Goal: Task Accomplishment & Management: Use online tool/utility

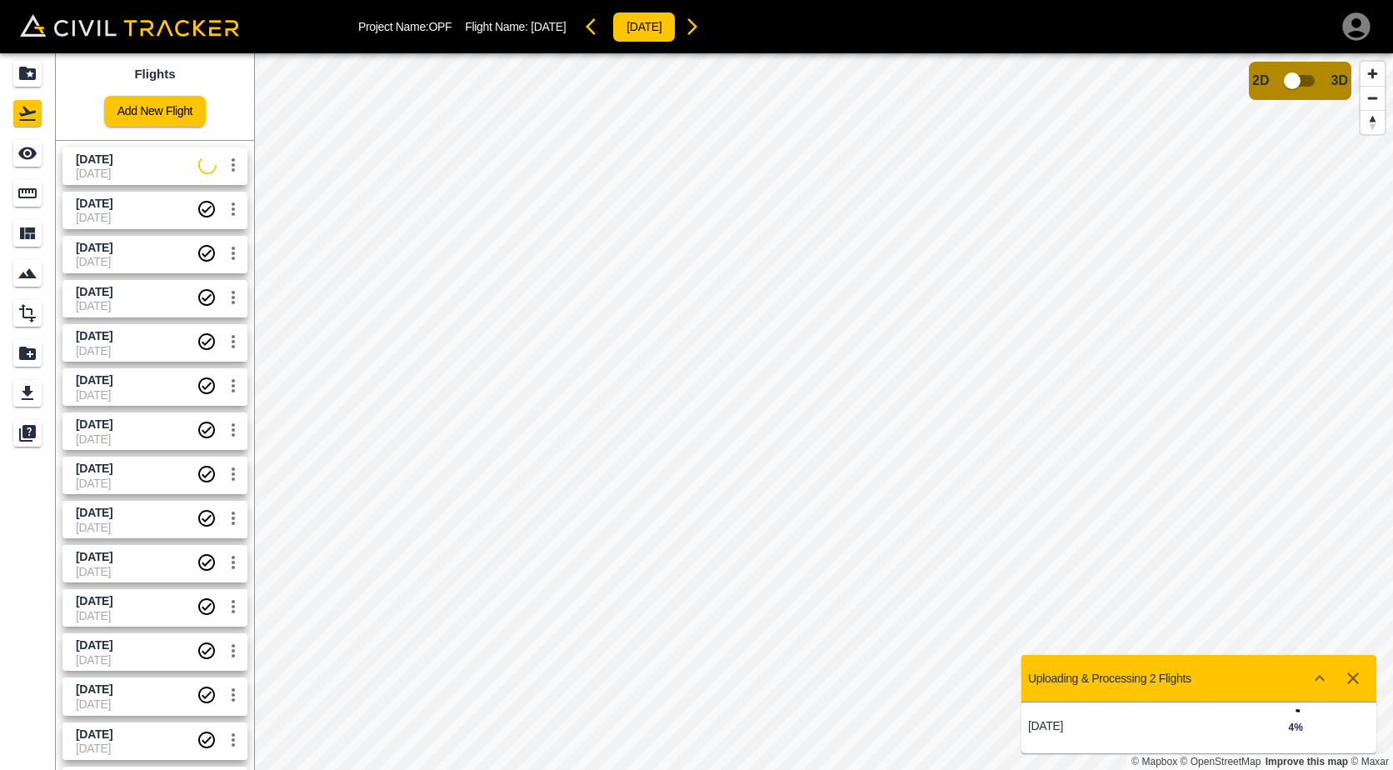
click at [132, 162] on span "[DATE]" at bounding box center [137, 160] width 123 height 16
click at [673, 769] on html "Project Name: OPF Flight Name: [DATE] 2025-18-9 Flights Add New Flight [DATE] […" at bounding box center [696, 385] width 1393 height 770
click at [698, 769] on html "Project Name: OPF Flight Name: [DATE] 2025-18-9 Flights Add New Flight [DATE] […" at bounding box center [696, 385] width 1393 height 770
click at [18, 193] on icon "Measure" at bounding box center [28, 193] width 20 height 20
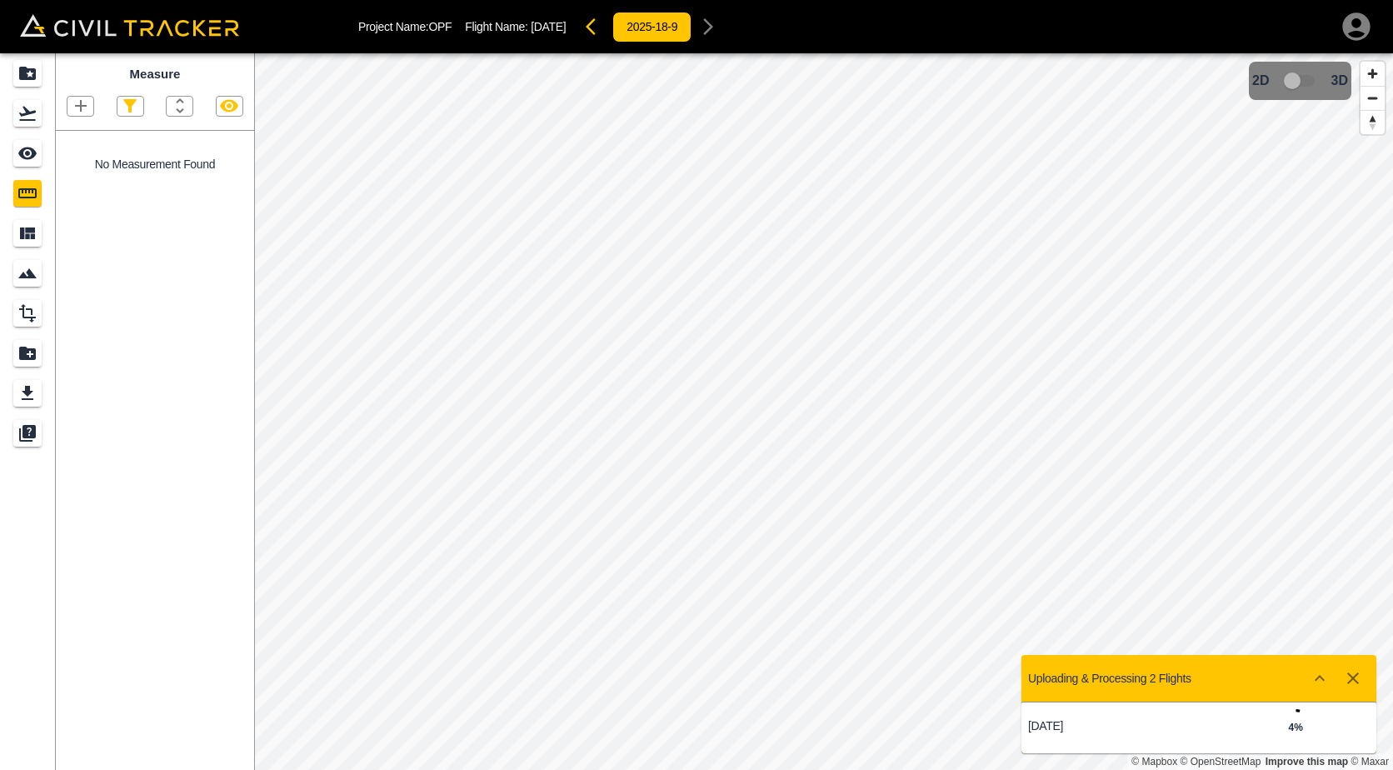
click at [90, 110] on icon "button" at bounding box center [81, 106] width 20 height 20
click at [80, 183] on p "Polygon" at bounding box center [80, 185] width 40 height 13
click at [86, 104] on icon "button" at bounding box center [81, 106] width 20 height 20
click at [93, 177] on div "Polygon" at bounding box center [63, 185] width 73 height 33
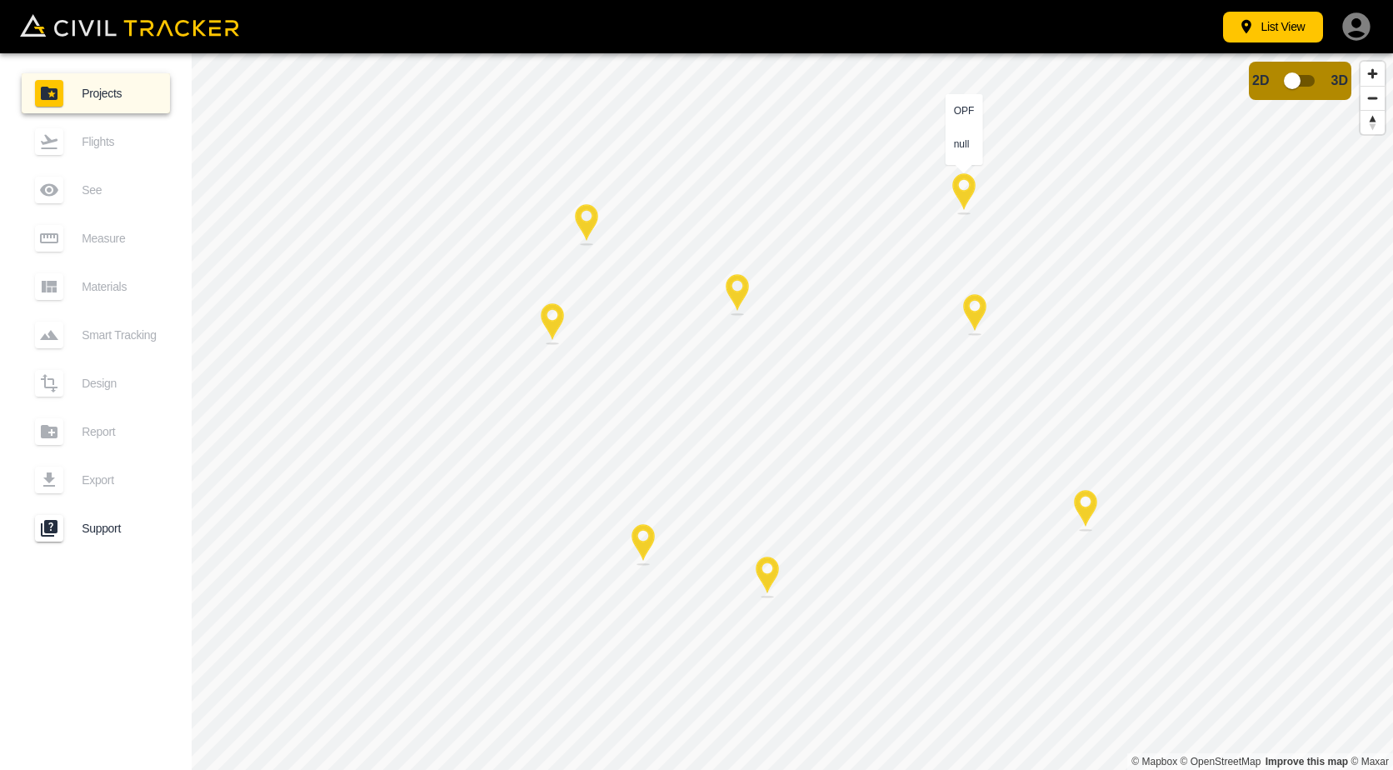
click at [968, 192] on div at bounding box center [964, 194] width 42 height 42
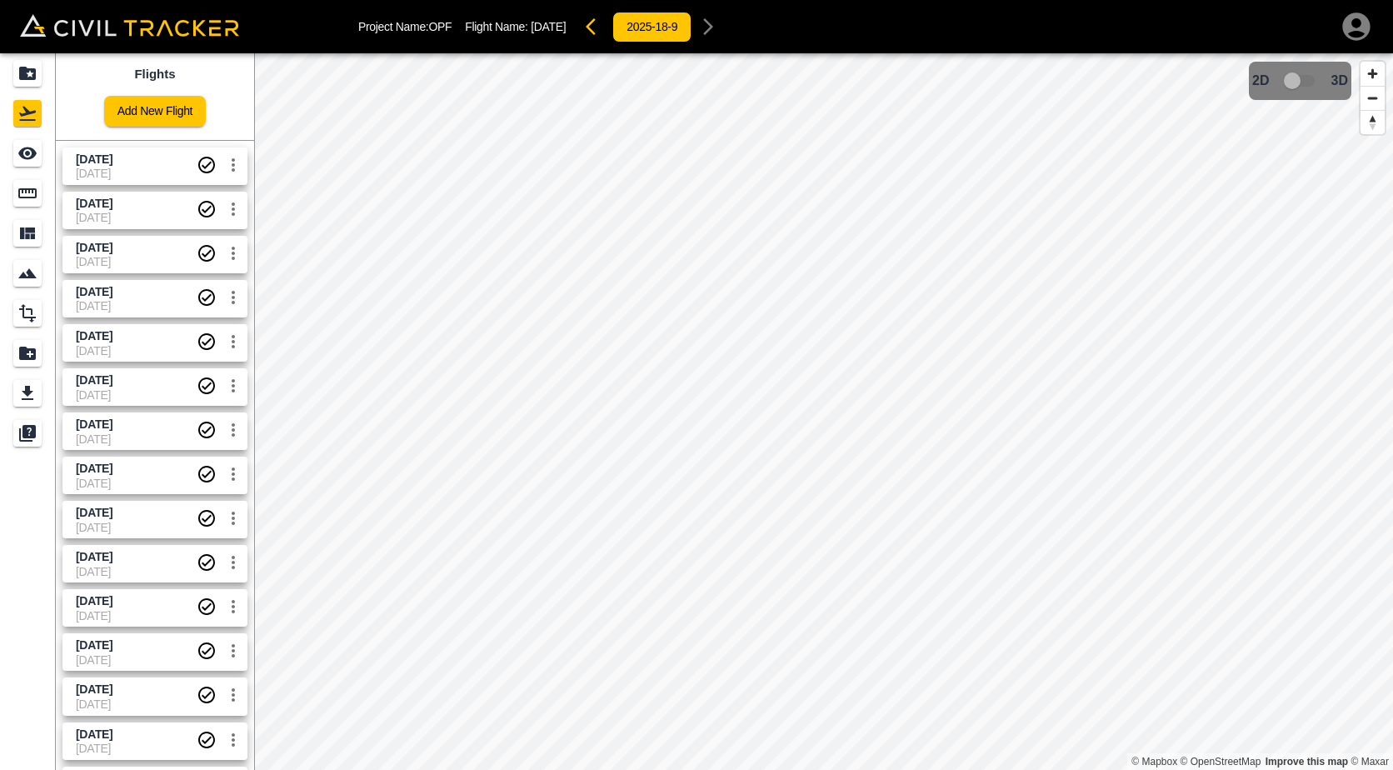
click at [153, 169] on span "[DATE]" at bounding box center [136, 173] width 121 height 13
click at [31, 185] on icon "Measure" at bounding box center [28, 193] width 20 height 20
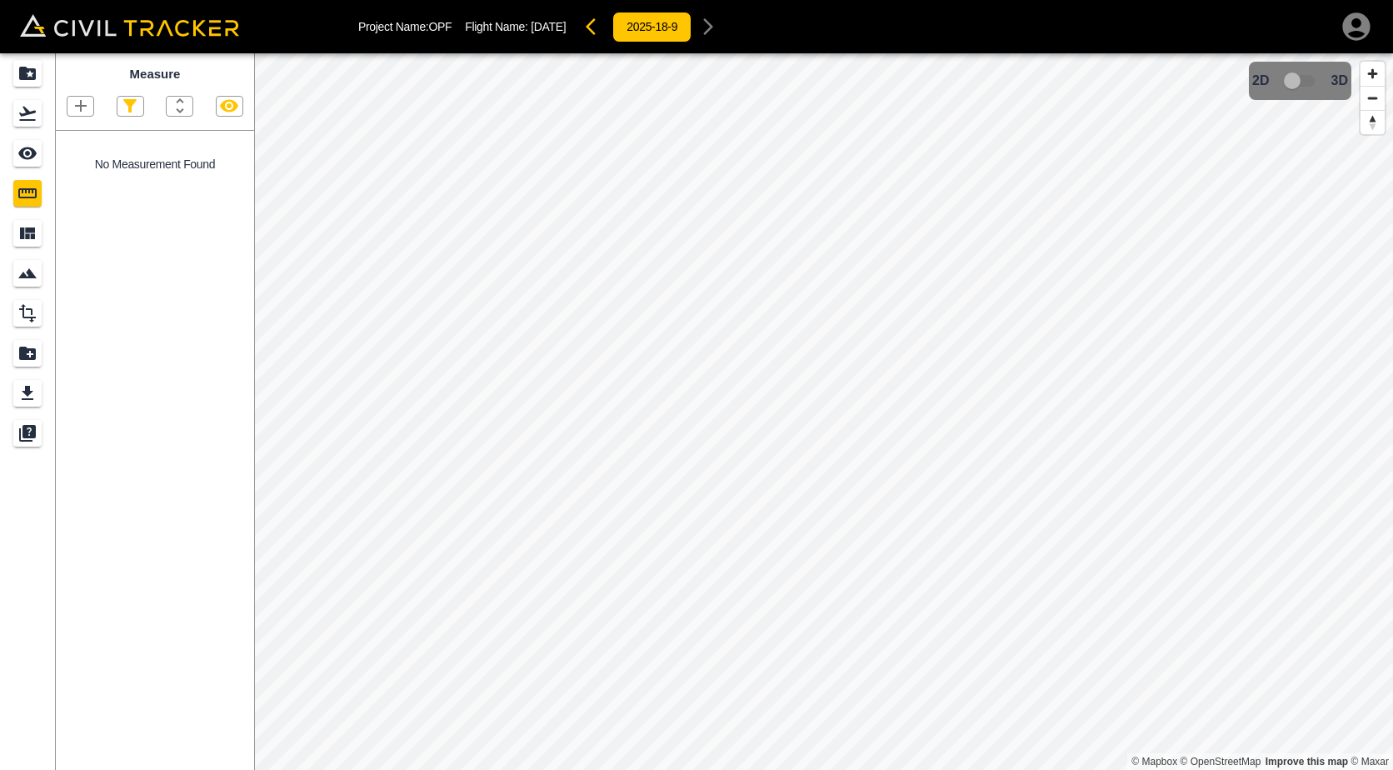
click at [79, 106] on icon "button" at bounding box center [81, 106] width 20 height 20
click at [82, 188] on p "Polygon" at bounding box center [80, 185] width 40 height 13
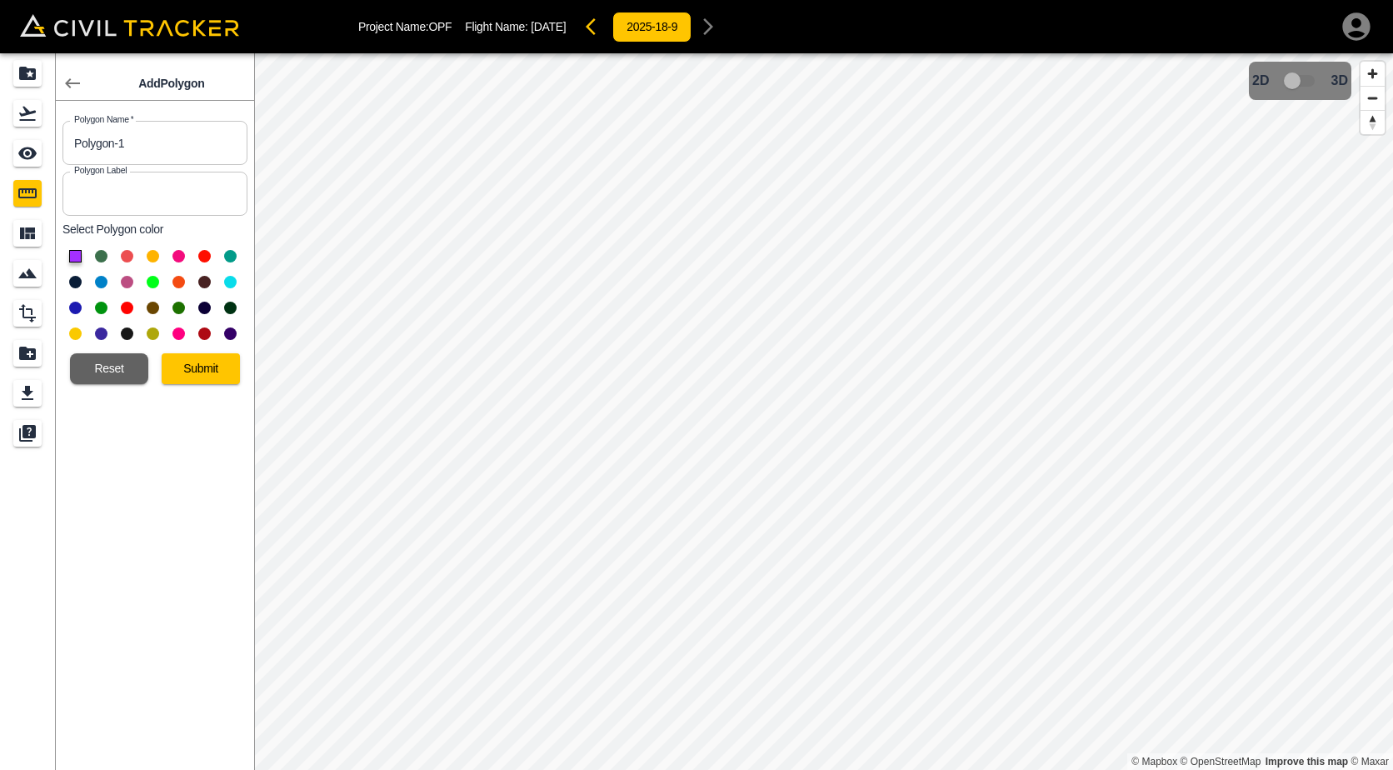
drag, startPoint x: 164, startPoint y: 153, endPoint x: -69, endPoint y: 133, distance: 234.1
click at [0, 133] on html "Project Name: OPF Flight Name: 9/18/2025 2025-18-9 Add Polygon Polygon Name   *…" at bounding box center [696, 385] width 1393 height 770
type input "25.3"
click at [172, 353] on button "Submit" at bounding box center [201, 368] width 78 height 31
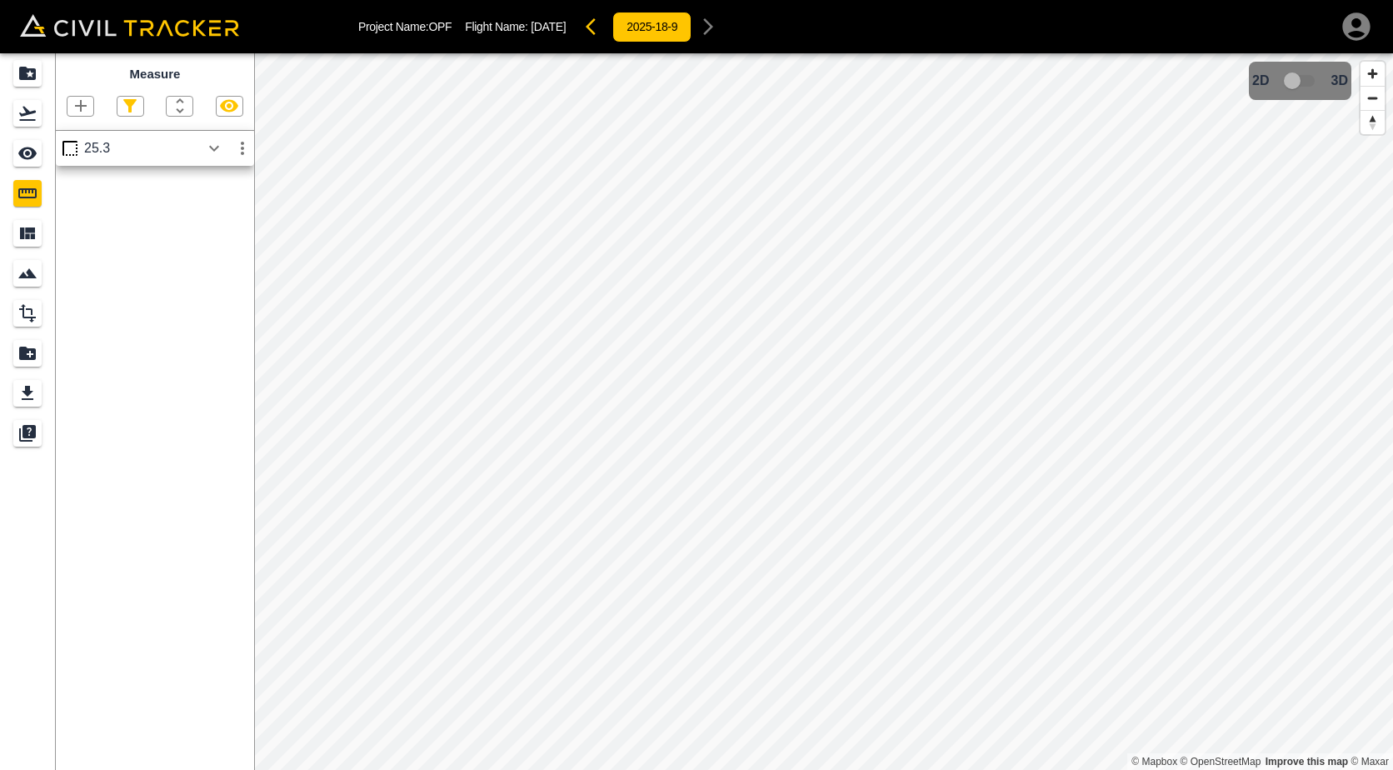
click at [73, 113] on icon "button" at bounding box center [81, 106] width 20 height 20
click at [68, 185] on p "Polygon" at bounding box center [80, 185] width 40 height 13
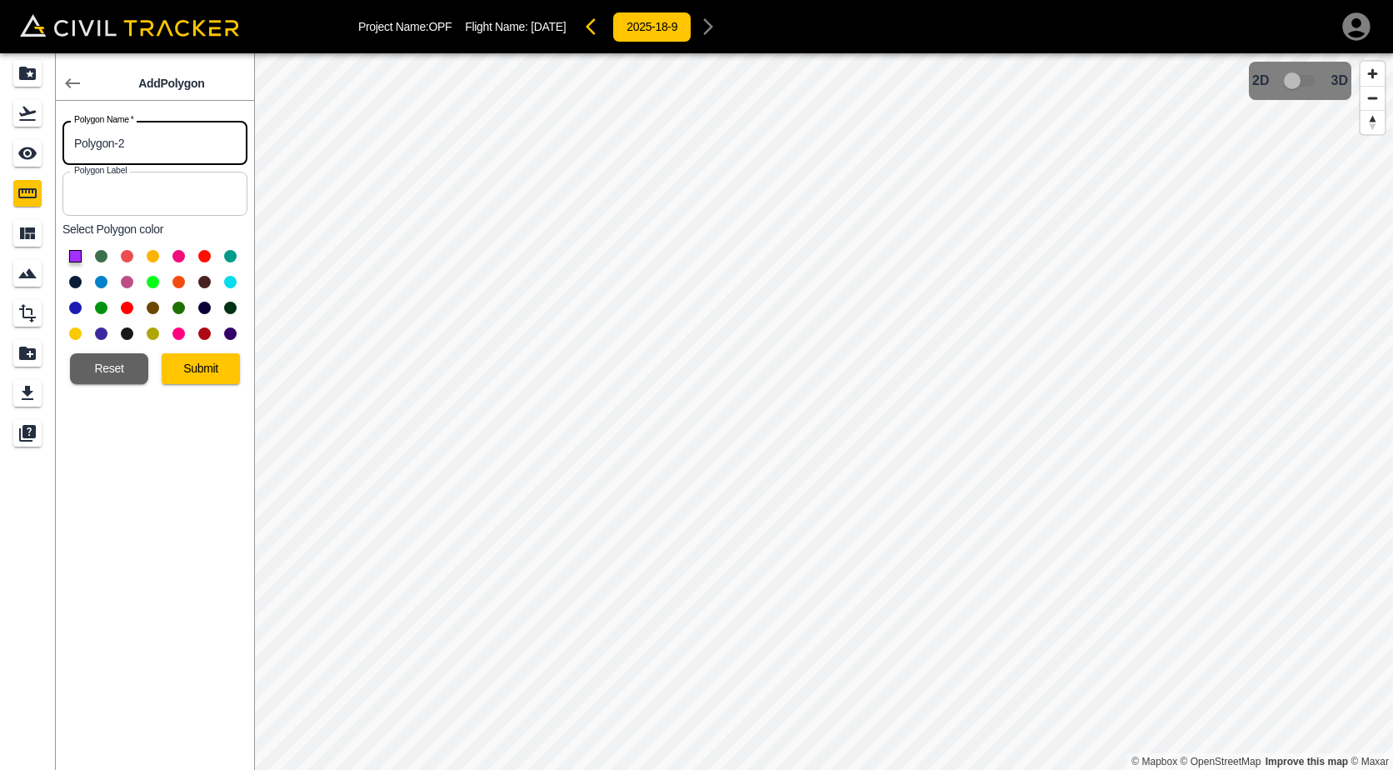
drag, startPoint x: 168, startPoint y: 148, endPoint x: 3, endPoint y: 136, distance: 165.5
click at [28, 139] on div "Add Polygon Polygon Name   * Polygon-2 Polygon Name * Polygon Label Polygon Lab…" at bounding box center [127, 411] width 254 height 717
type input "25.4"
click at [101, 258] on button at bounding box center [101, 256] width 13 height 13
click at [182, 368] on button "Submit" at bounding box center [201, 368] width 78 height 31
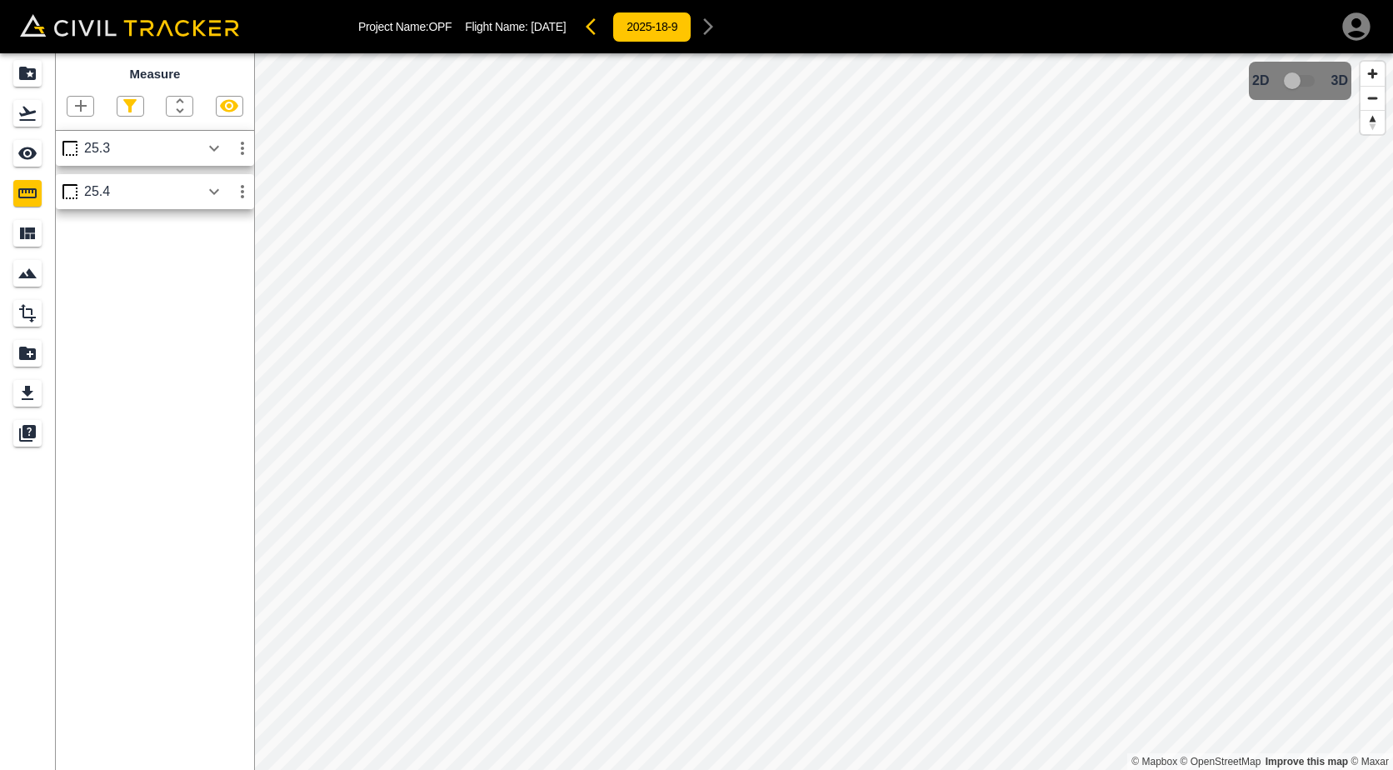
click at [74, 110] on icon "button" at bounding box center [81, 106] width 20 height 20
click at [88, 188] on p "Polygon" at bounding box center [80, 185] width 40 height 13
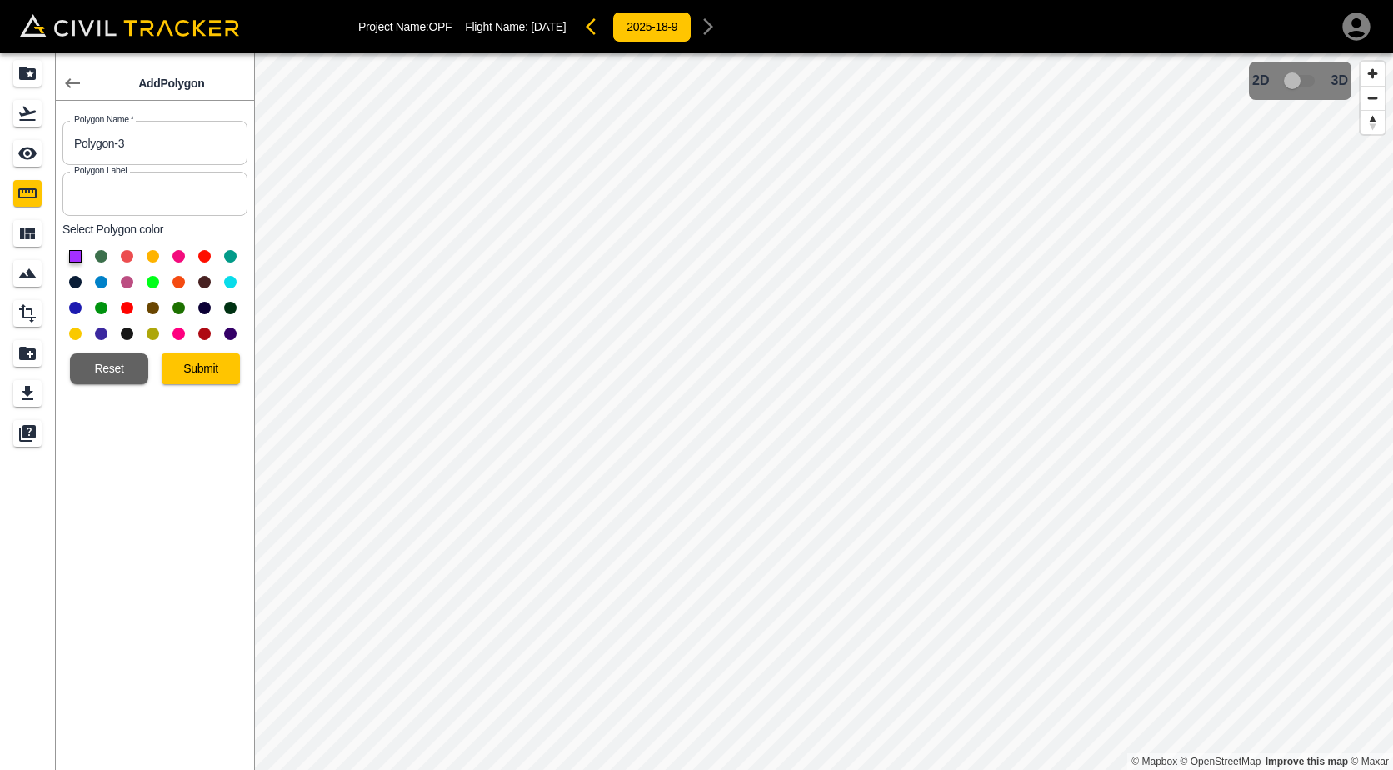
click at [133, 259] on button at bounding box center [127, 256] width 13 height 13
click at [201, 372] on button "Submit" at bounding box center [201, 368] width 78 height 31
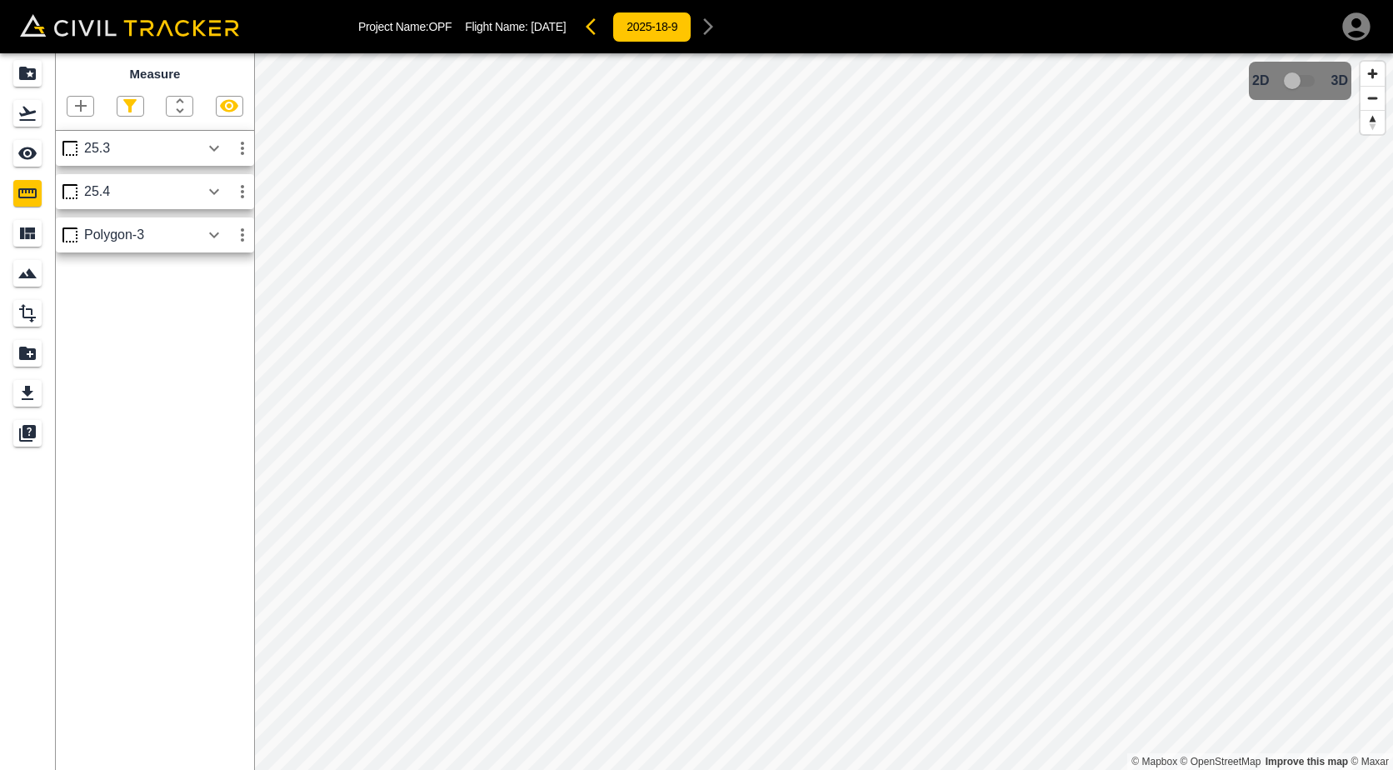
click at [233, 234] on icon "button" at bounding box center [243, 235] width 20 height 20
click at [218, 298] on h6 "Edit" at bounding box center [226, 299] width 33 height 10
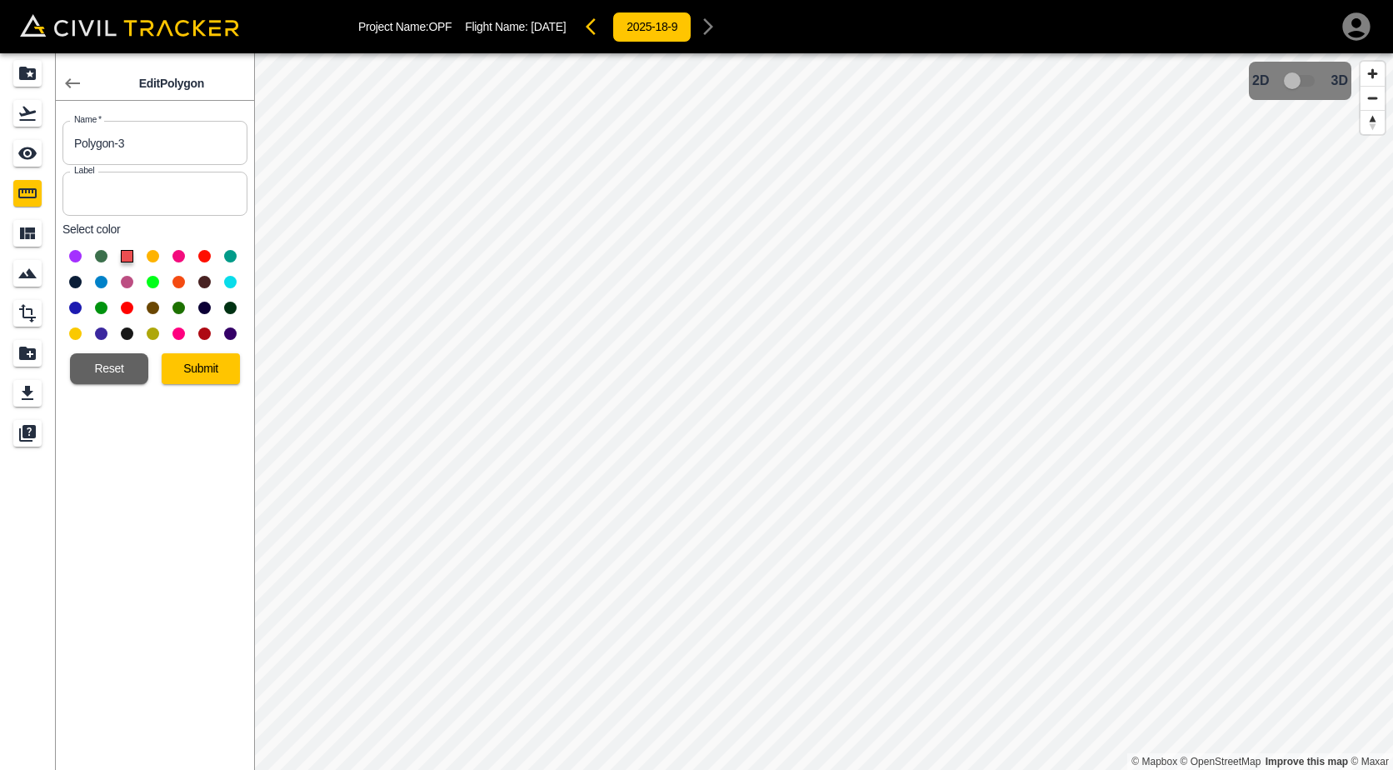
drag, startPoint x: 130, startPoint y: 146, endPoint x: -26, endPoint y: 134, distance: 156.3
click at [0, 134] on html "Project Name: OPF Flight Name: 9/18/2025 2025-18-9 Edit Polygon Name   * Polygo…" at bounding box center [696, 385] width 1393 height 770
type input "25.5"
click at [181, 373] on button "Submit" at bounding box center [201, 368] width 78 height 31
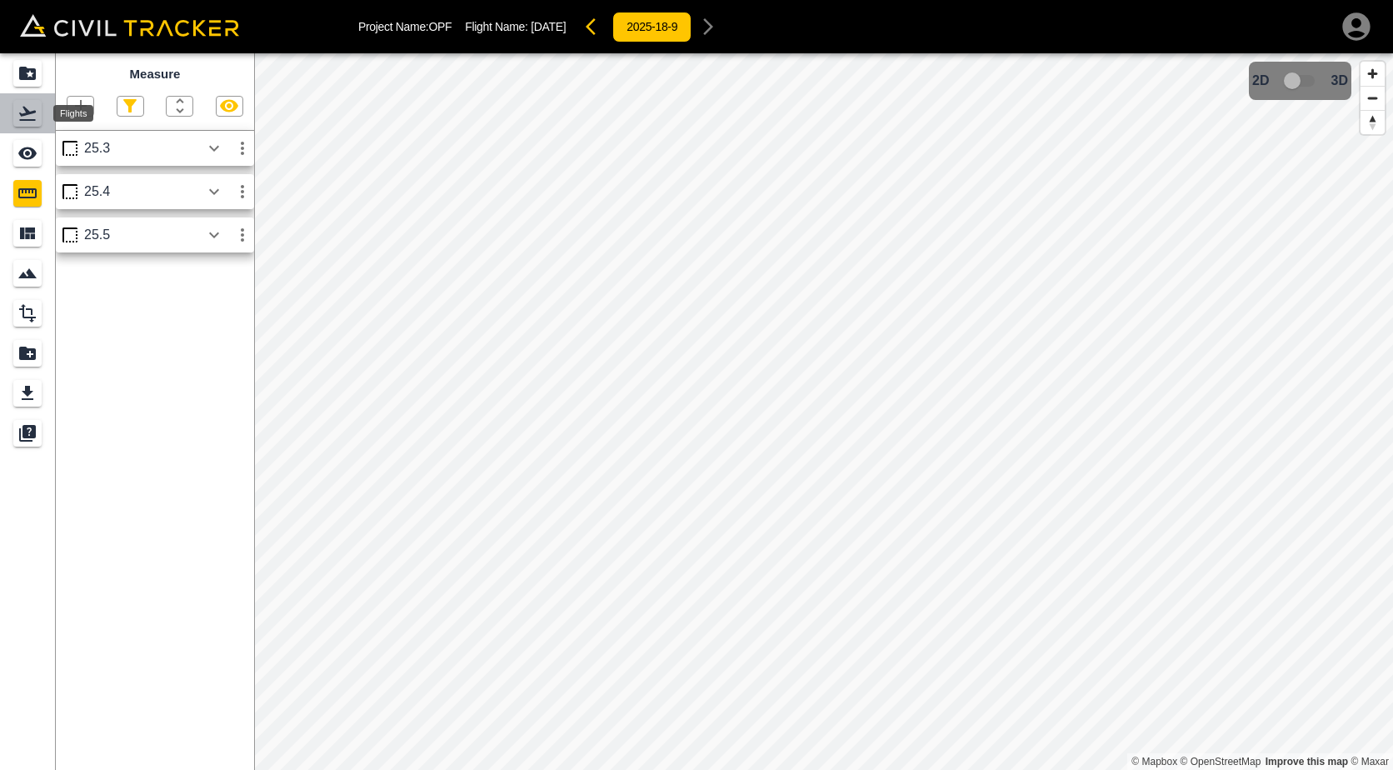
click at [68, 108] on div "Flights" at bounding box center [73, 113] width 40 height 17
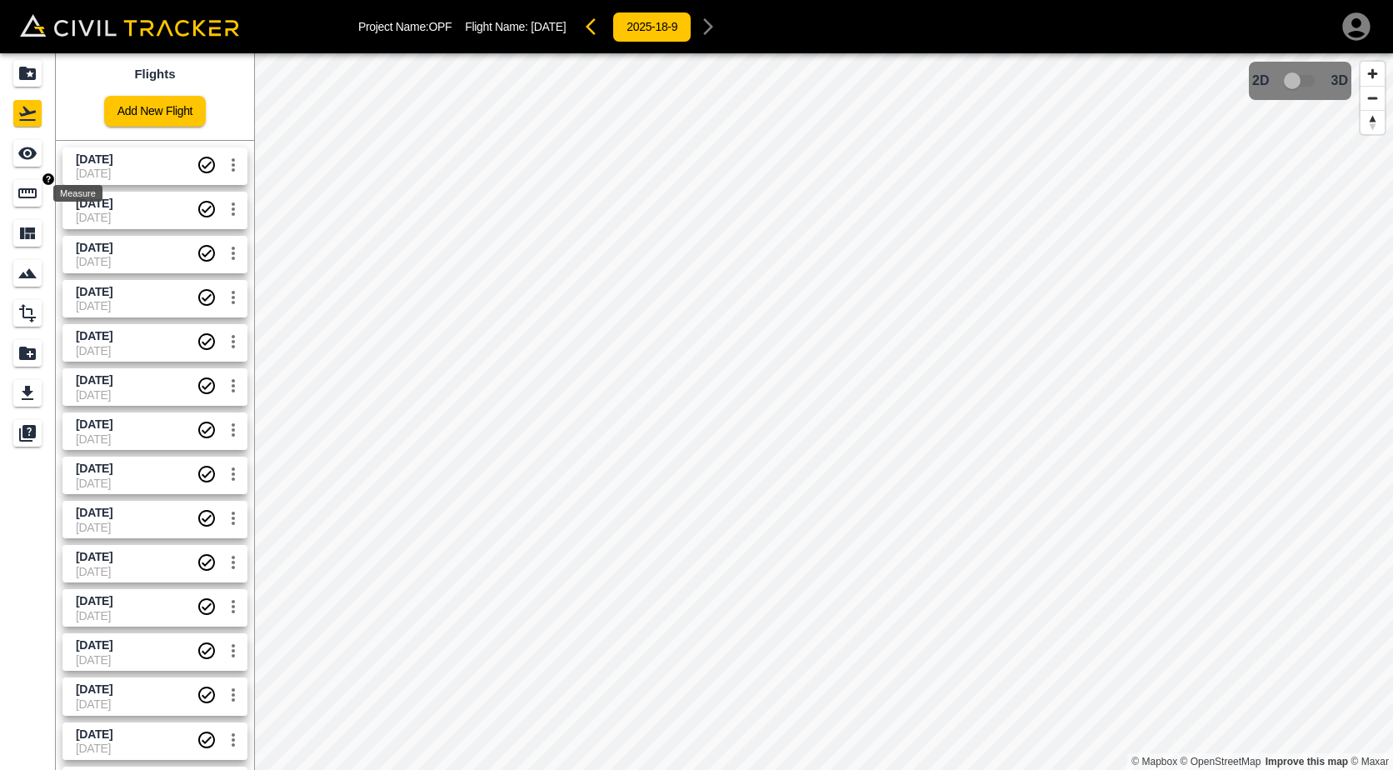
click at [26, 190] on icon "Measure" at bounding box center [27, 193] width 18 height 10
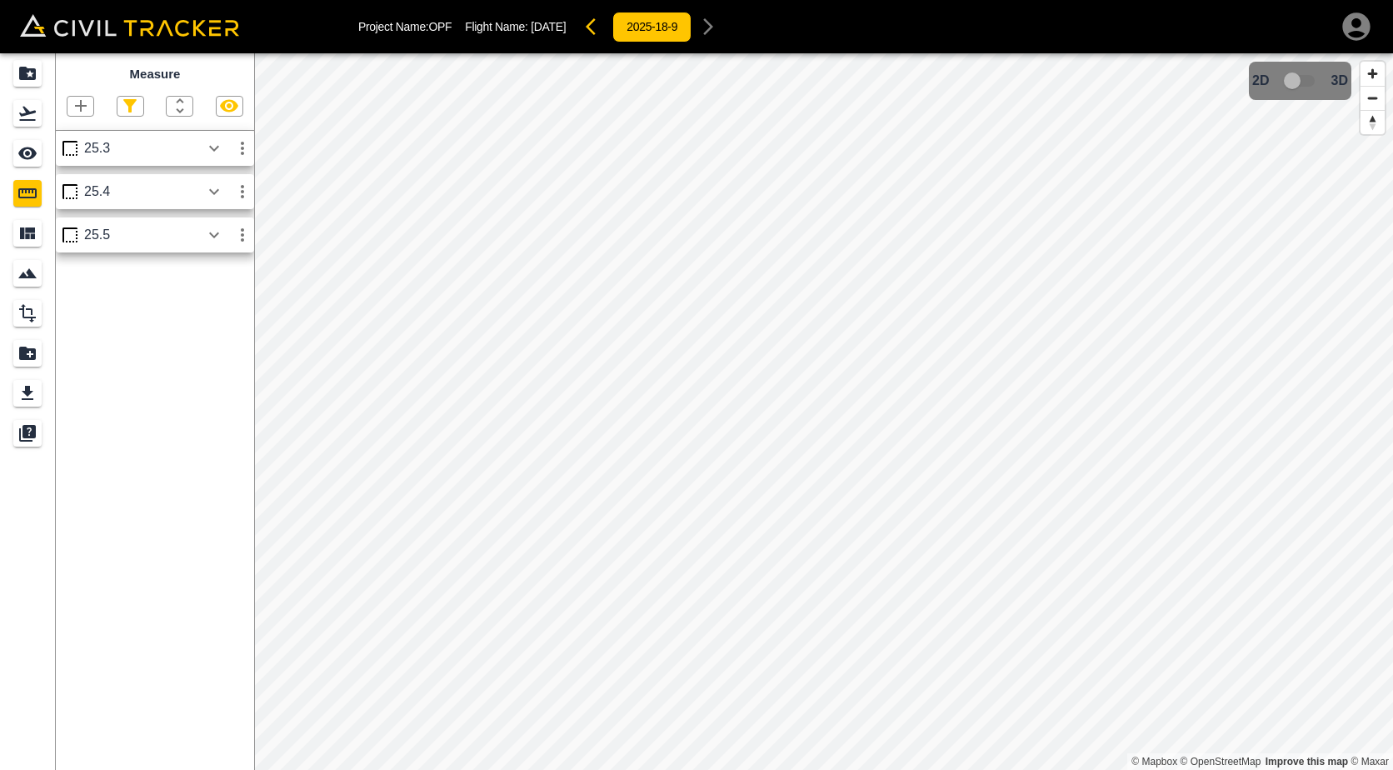
click at [75, 113] on icon "button" at bounding box center [81, 106] width 20 height 20
click at [69, 178] on div "Polygon" at bounding box center [63, 185] width 73 height 33
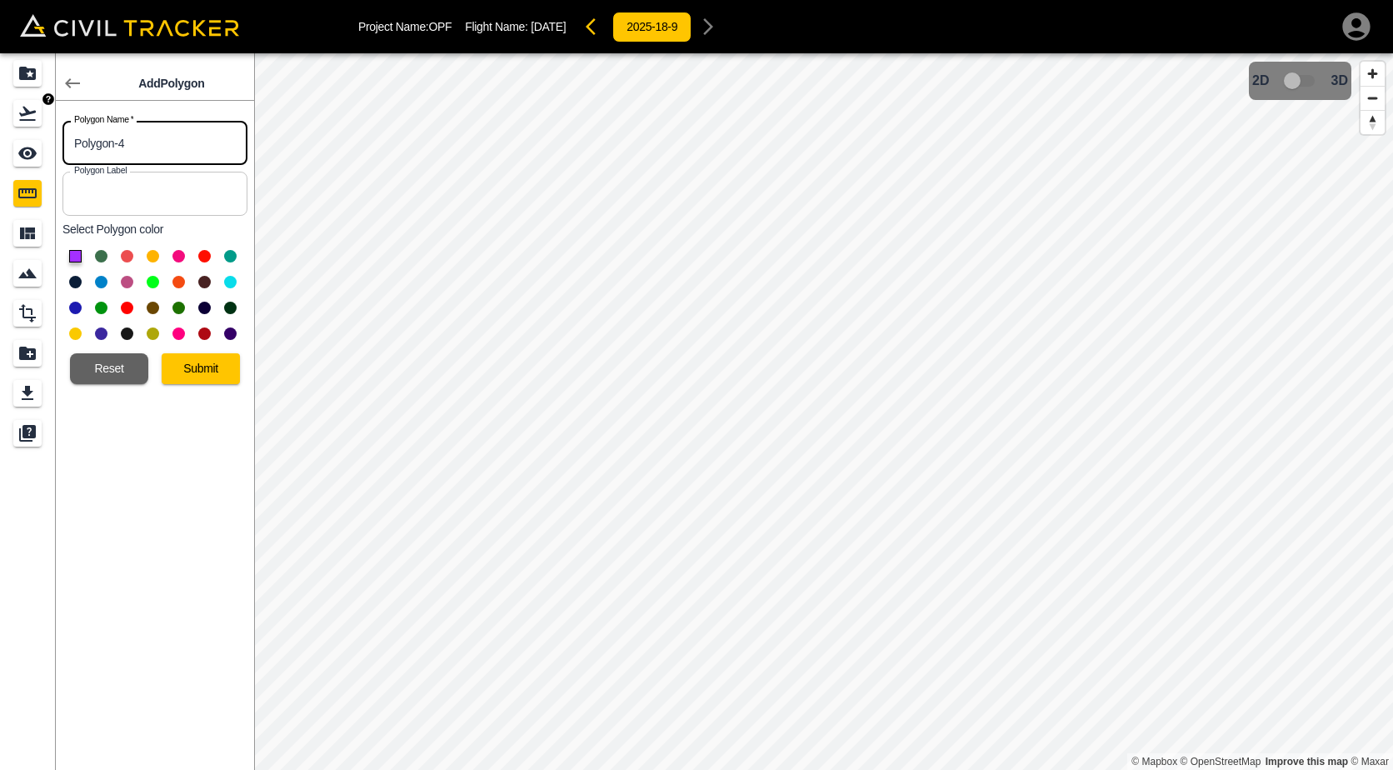
drag, startPoint x: 135, startPoint y: 136, endPoint x: 37, endPoint y: 136, distance: 98.3
click at [37, 136] on div "Add Polygon Polygon Name   * Polygon-4 Polygon Name * Polygon Label Polygon Lab…" at bounding box center [127, 411] width 254 height 717
type input "25.6"
click at [151, 257] on button at bounding box center [153, 256] width 13 height 13
click at [194, 361] on button "Submit" at bounding box center [201, 368] width 78 height 31
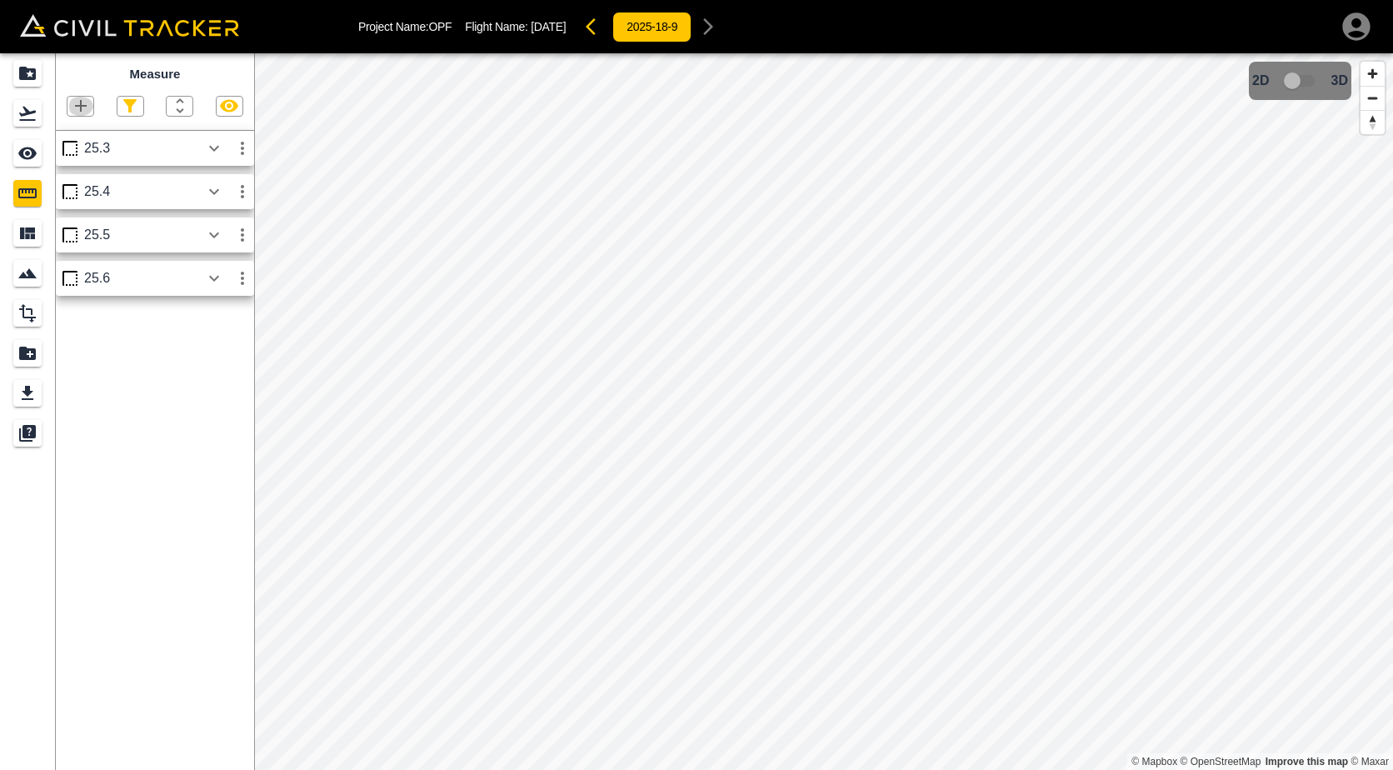
click at [81, 111] on icon "button" at bounding box center [81, 106] width 12 height 12
click at [96, 184] on p "Polygon" at bounding box center [80, 185] width 40 height 13
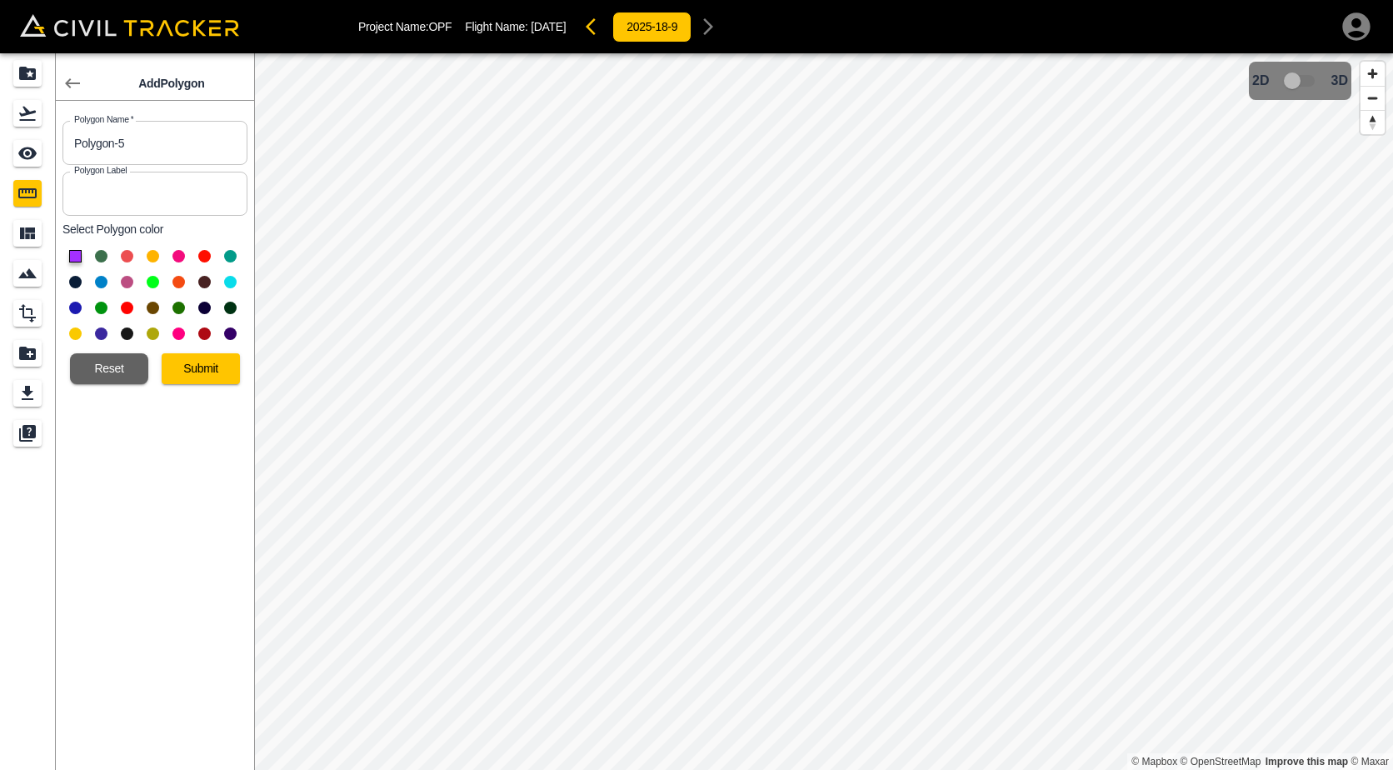
click at [180, 255] on button at bounding box center [179, 256] width 13 height 13
click at [189, 374] on button "Submit" at bounding box center [201, 368] width 78 height 31
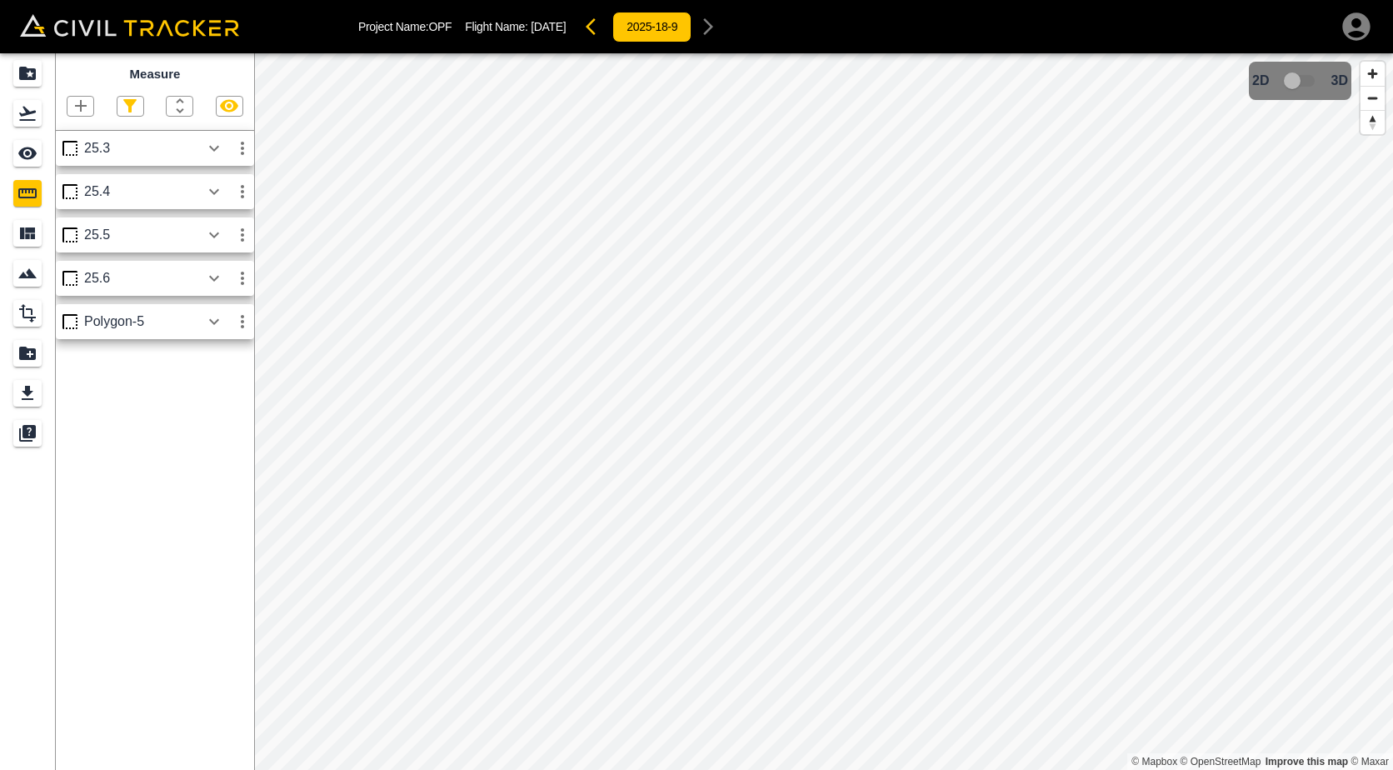
click at [215, 320] on icon "button" at bounding box center [214, 322] width 20 height 20
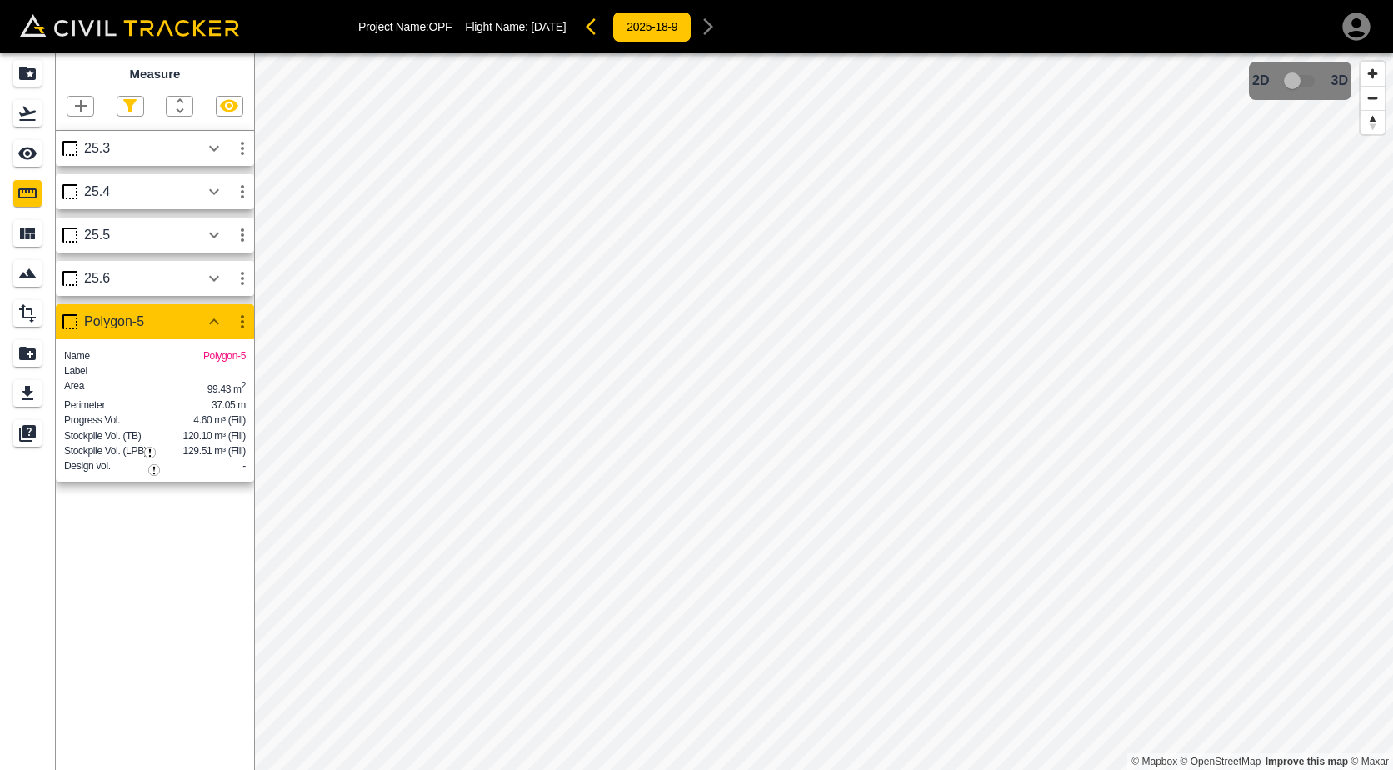
click at [212, 274] on icon "button" at bounding box center [214, 278] width 20 height 20
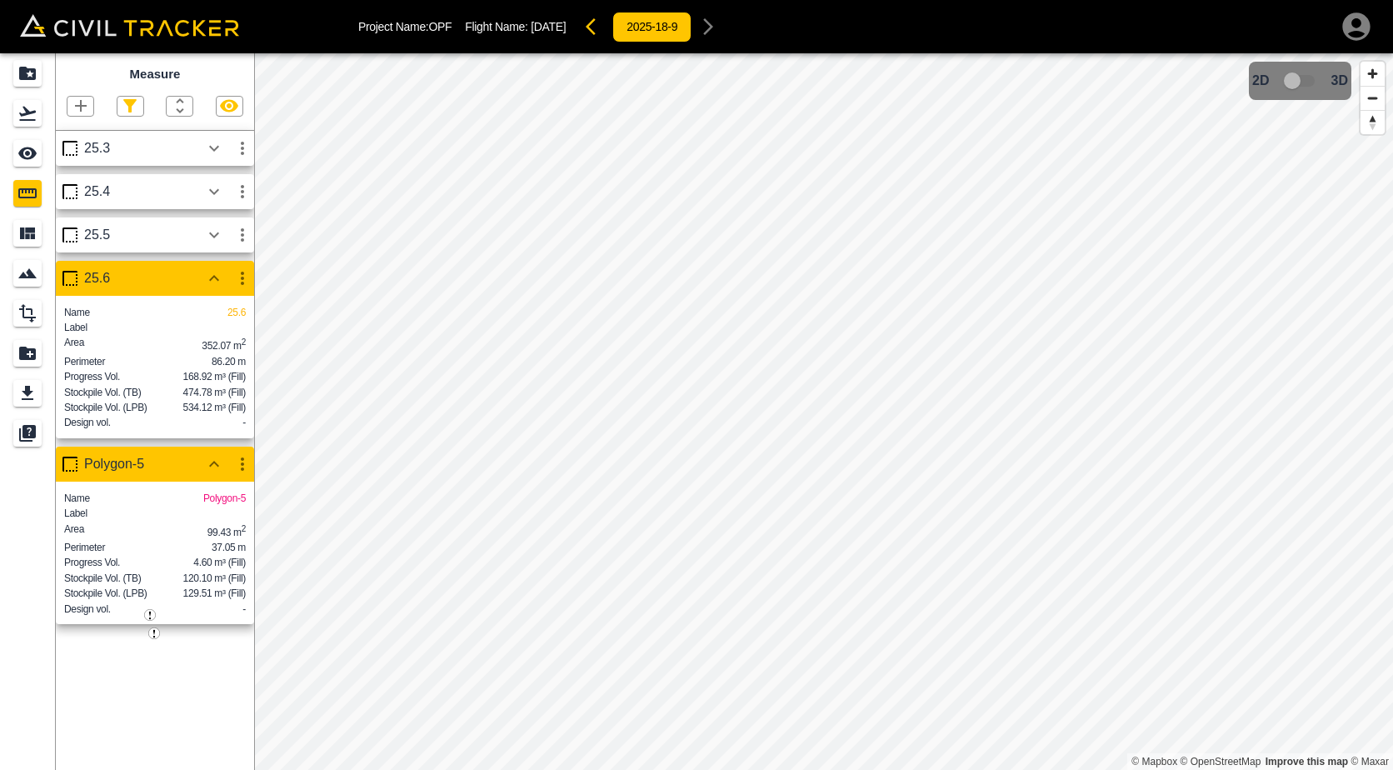
click at [150, 160] on div "25.3" at bounding box center [155, 148] width 198 height 35
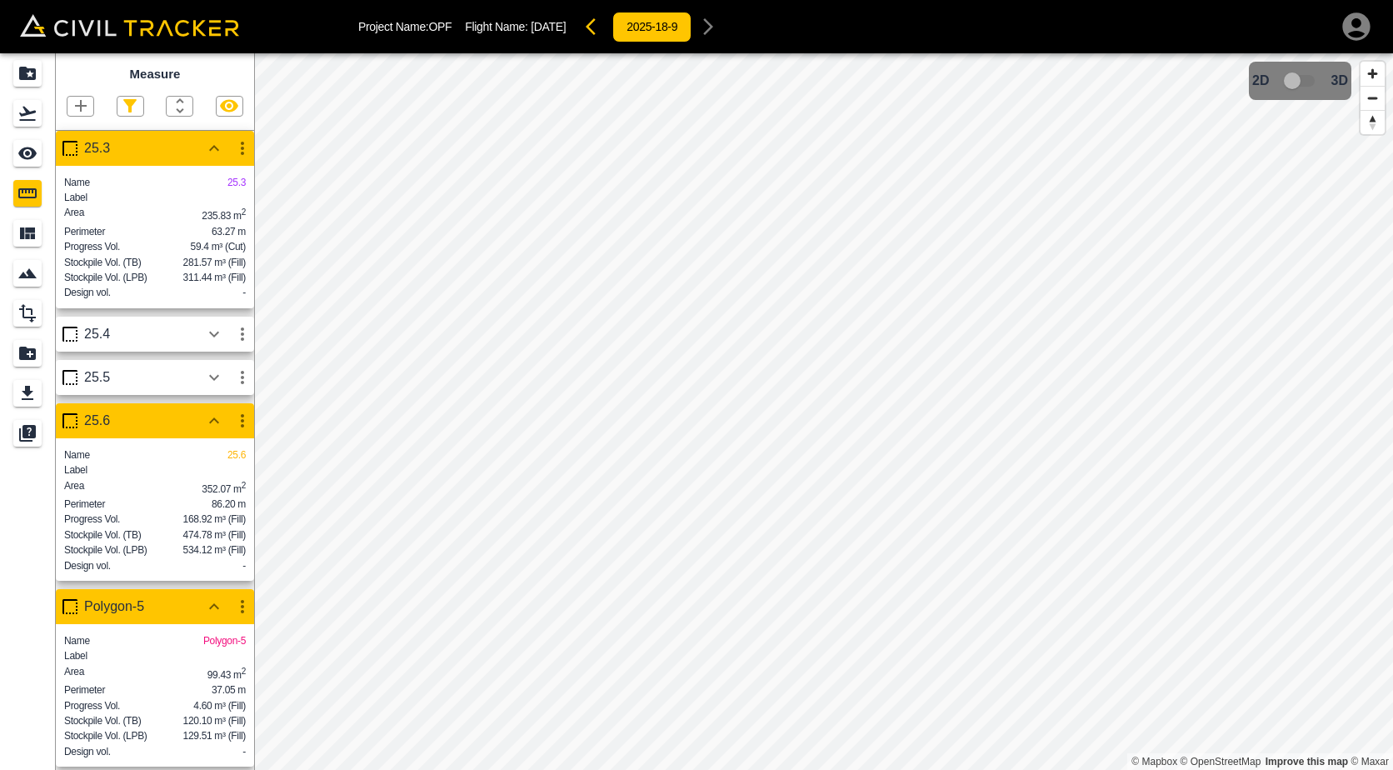
click at [218, 344] on icon "button" at bounding box center [214, 334] width 20 height 20
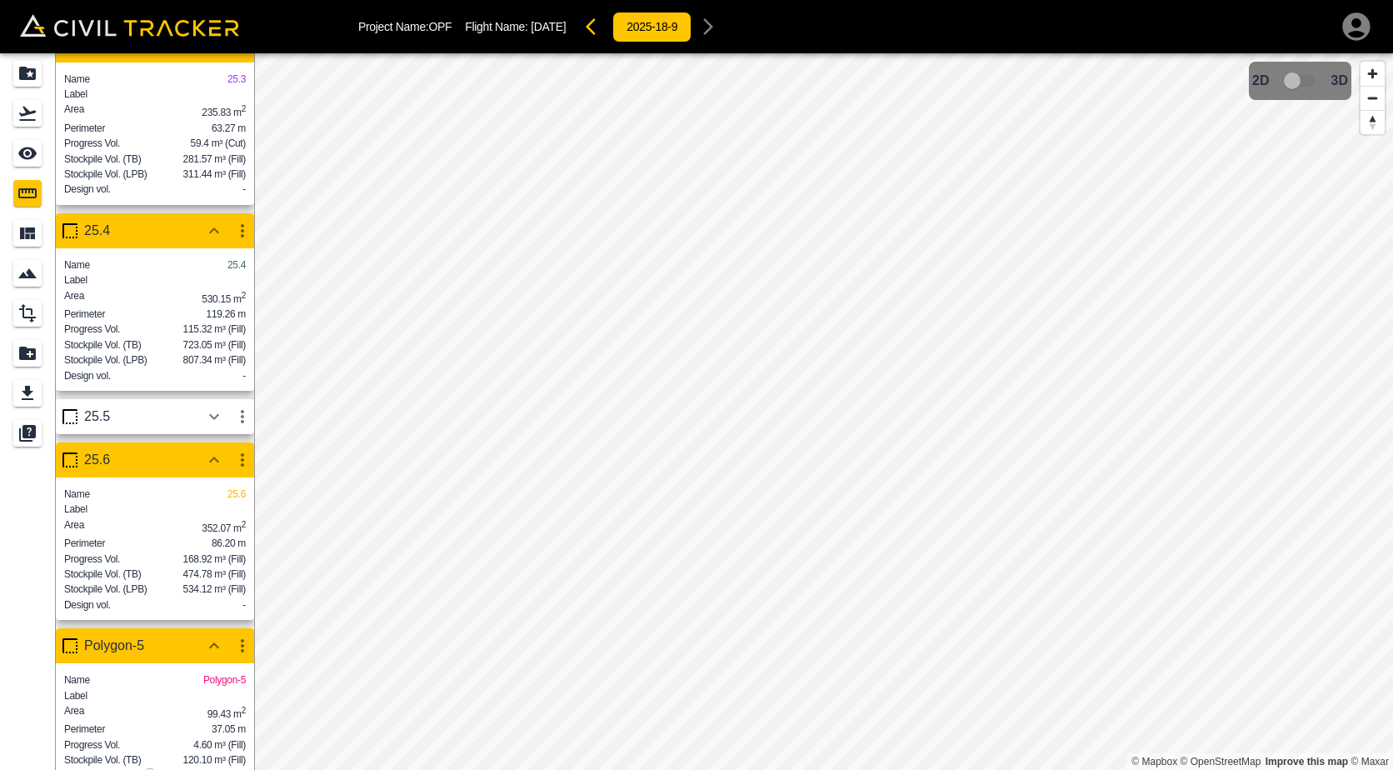
scroll to position [167, 0]
click at [210, 407] on icon "button" at bounding box center [214, 417] width 20 height 20
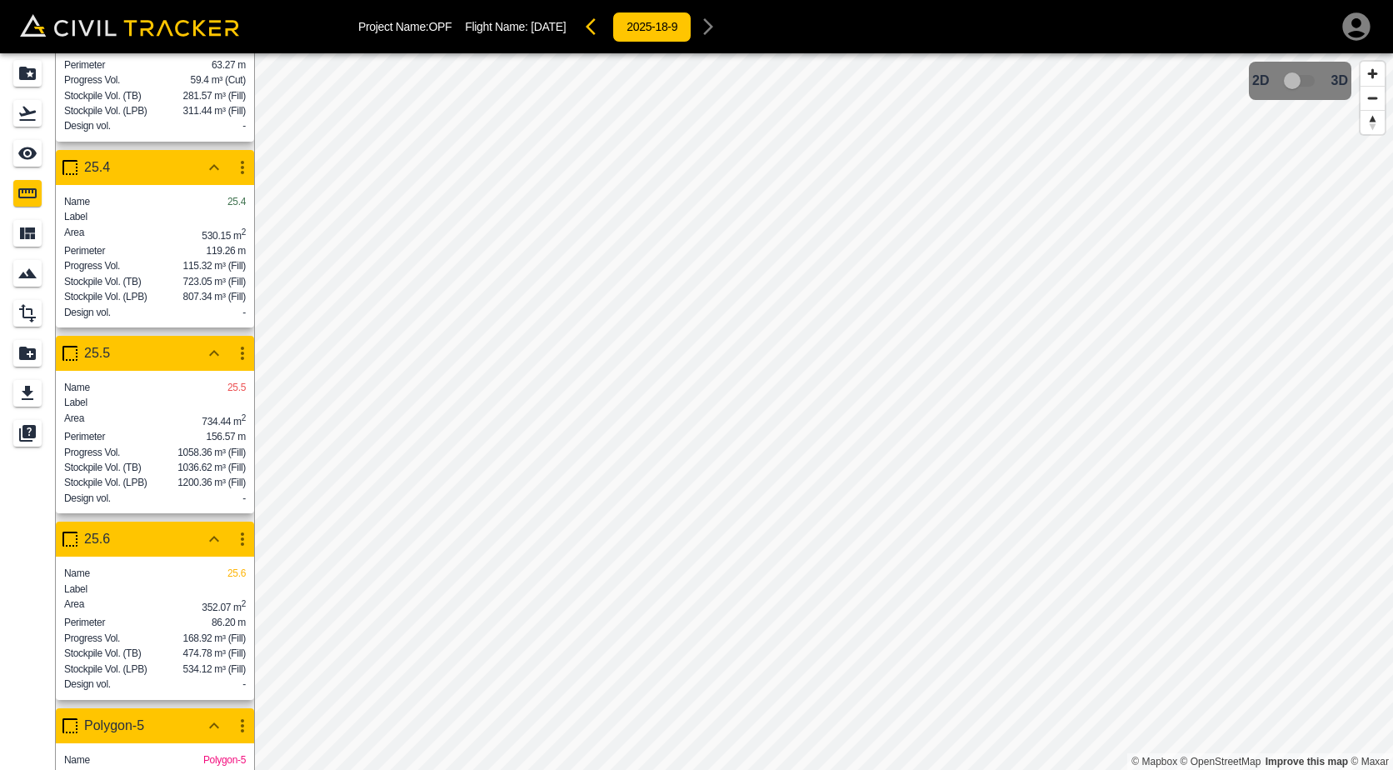
click at [159, 614] on div "Area 352.07 m 2" at bounding box center [155, 606] width 182 height 17
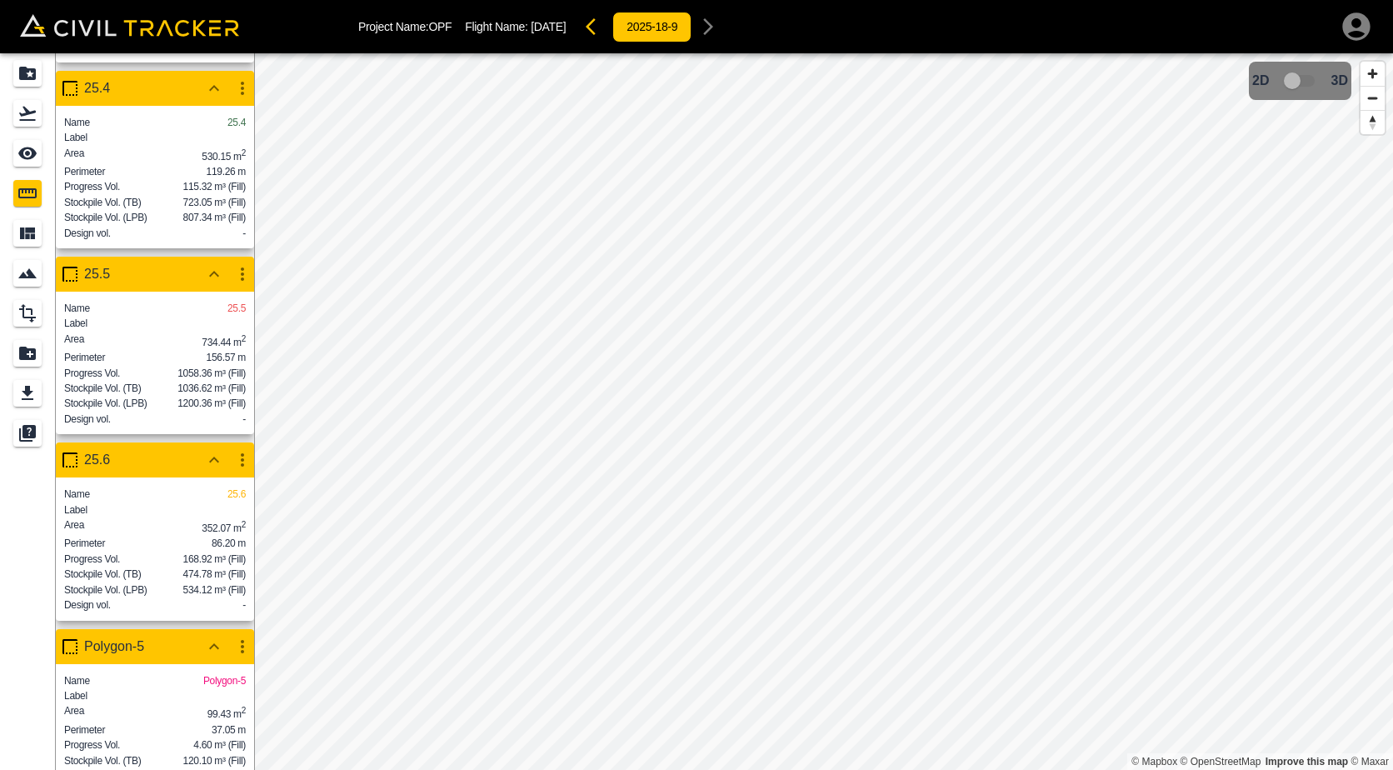
scroll to position [347, 0]
click at [171, 703] on div "Area 99.43 m 2" at bounding box center [155, 712] width 182 height 18
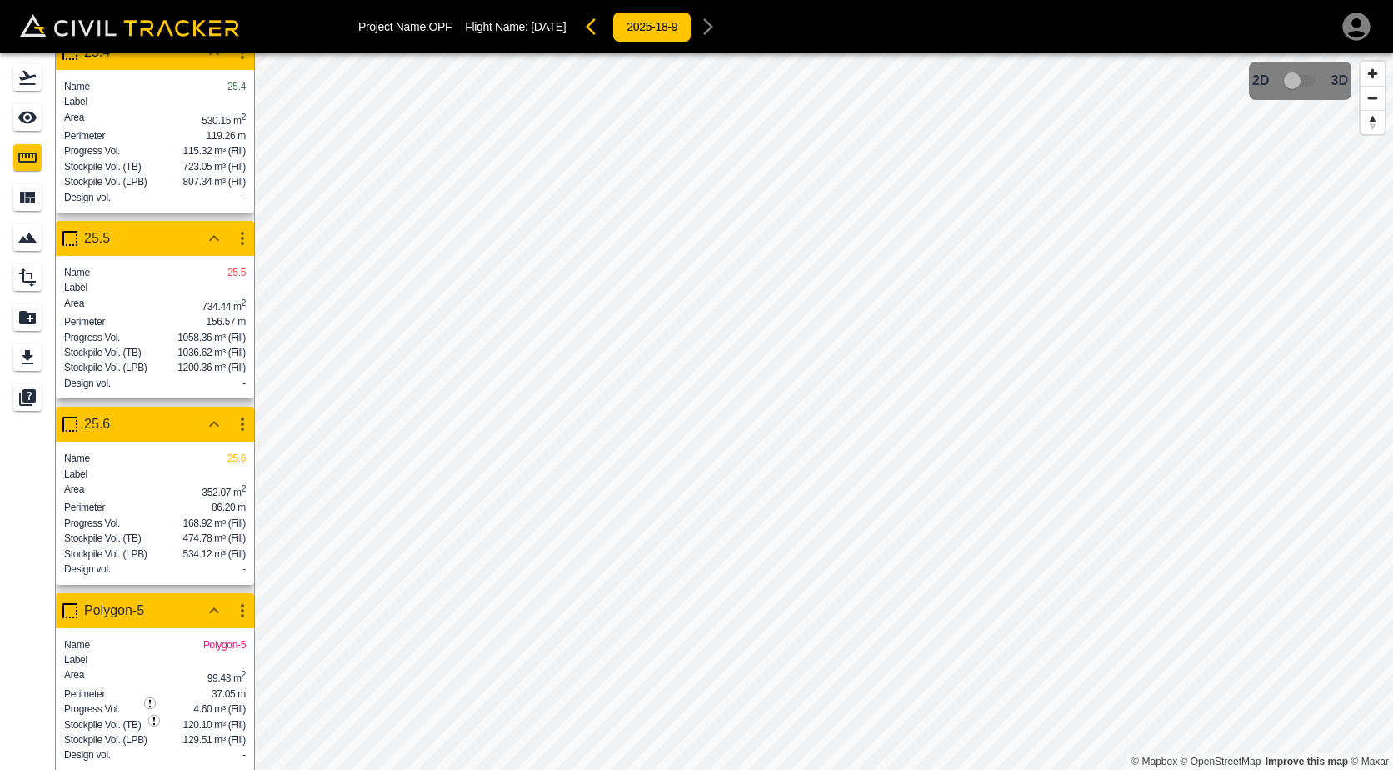
scroll to position [53, 0]
